Goal: Navigation & Orientation: Find specific page/section

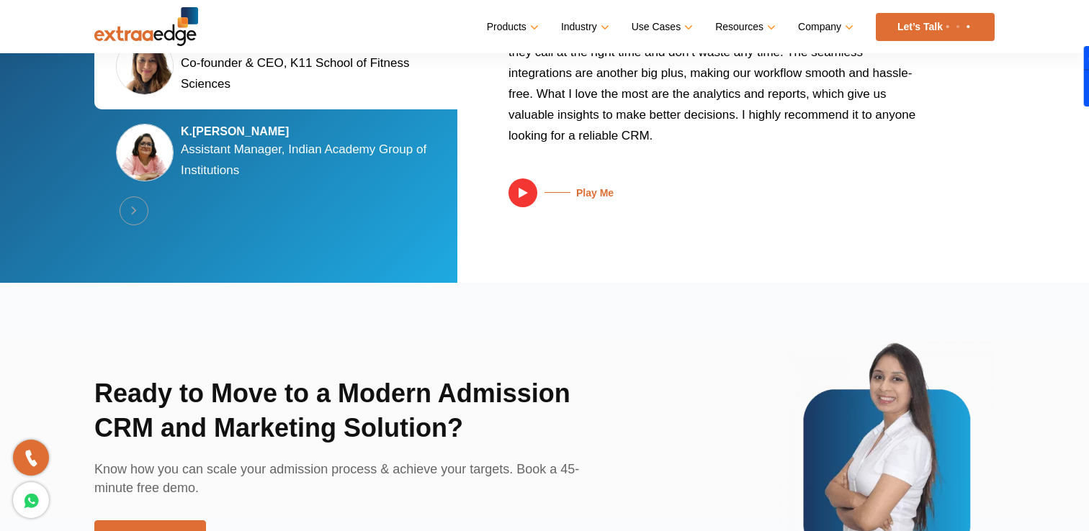
scroll to position [3472, 0]
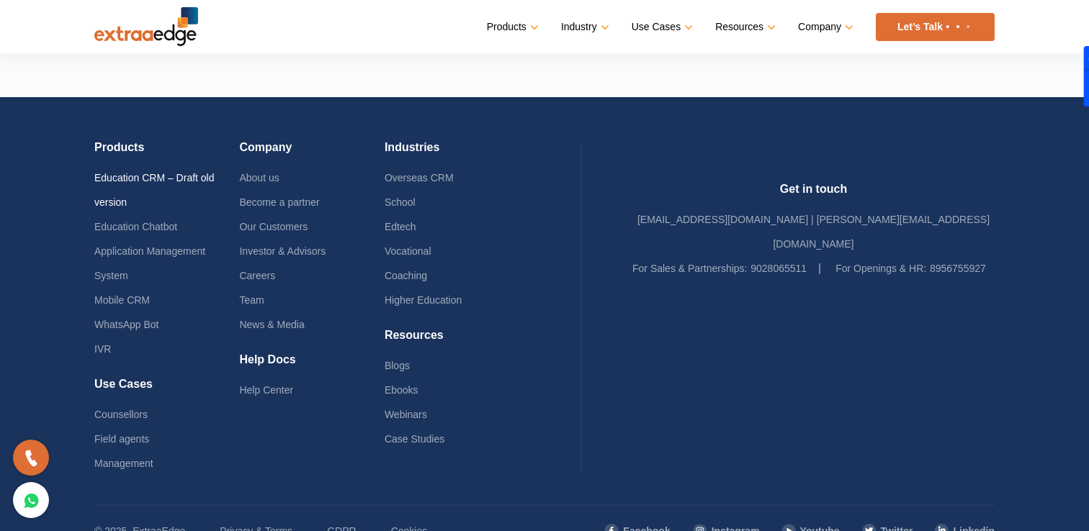
click at [212, 173] on link "Education CRM – Draft old version" at bounding box center [154, 190] width 120 height 36
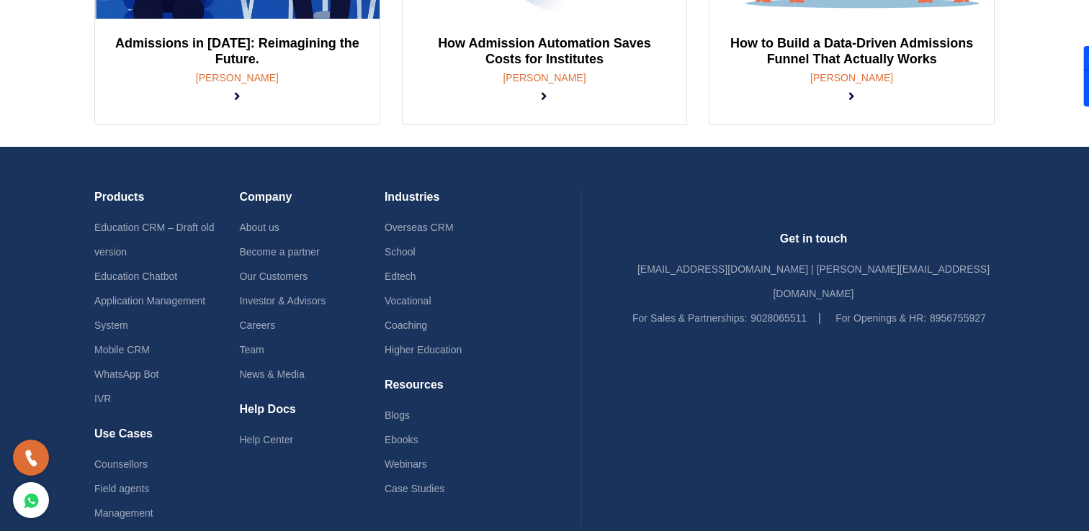
scroll to position [479, 0]
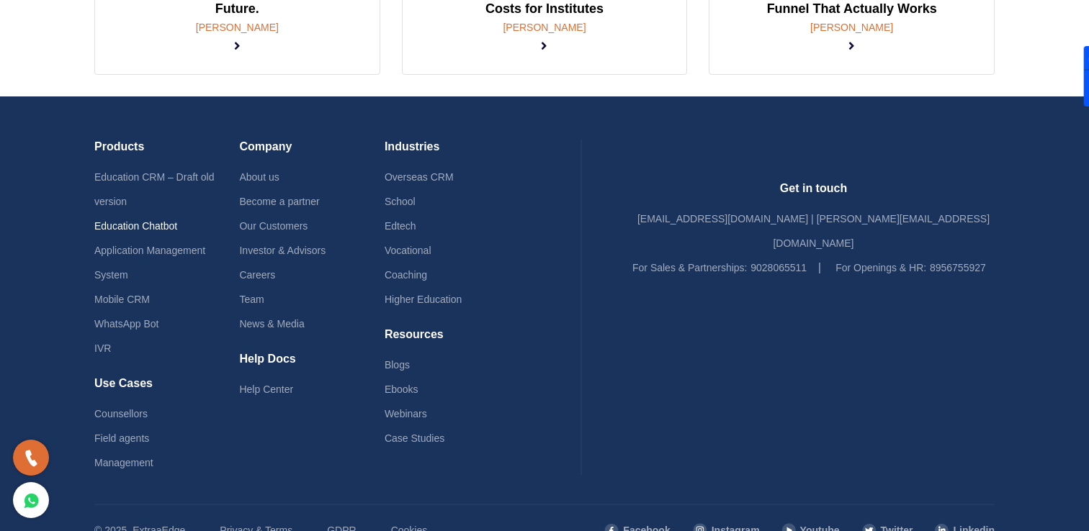
click at [131, 220] on link "Education Chatbot" at bounding box center [135, 226] width 83 height 12
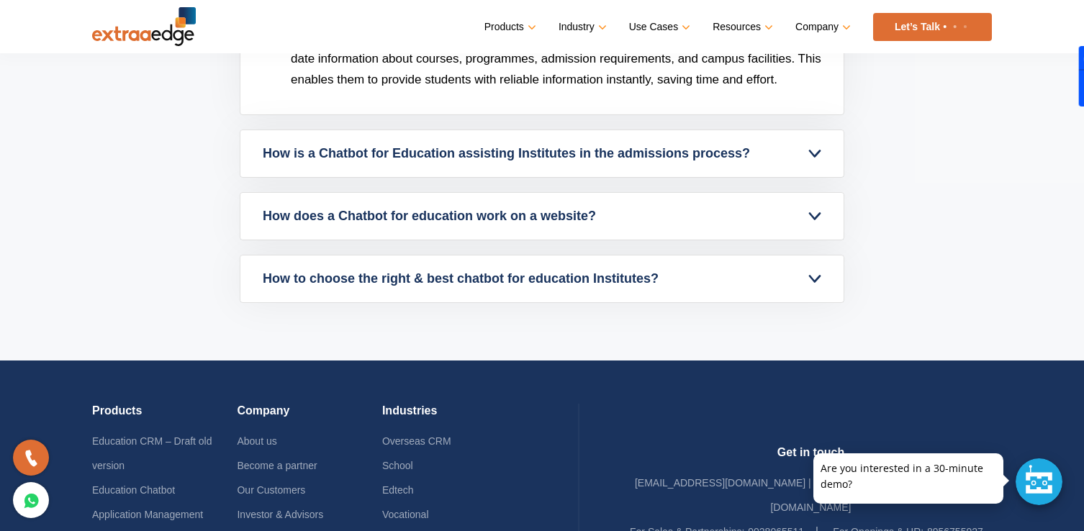
scroll to position [4489, 0]
